Goal: Task Accomplishment & Management: Use online tool/utility

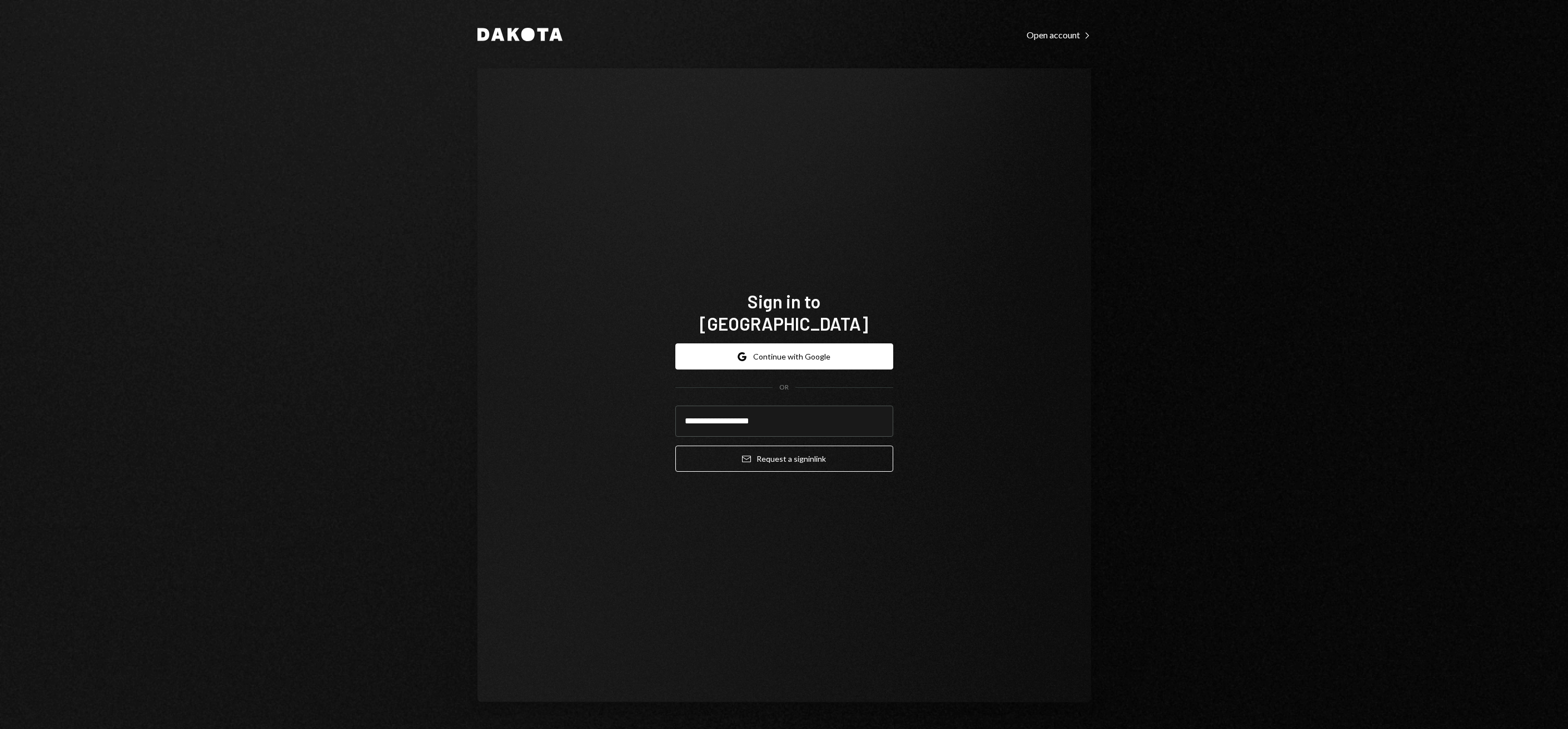
click at [758, 412] on input "**********" at bounding box center [784, 420] width 218 height 31
type input "**********"
click at [676, 445] on button "Email Request a sign in link" at bounding box center [784, 458] width 218 height 26
